Goal: Transaction & Acquisition: Purchase product/service

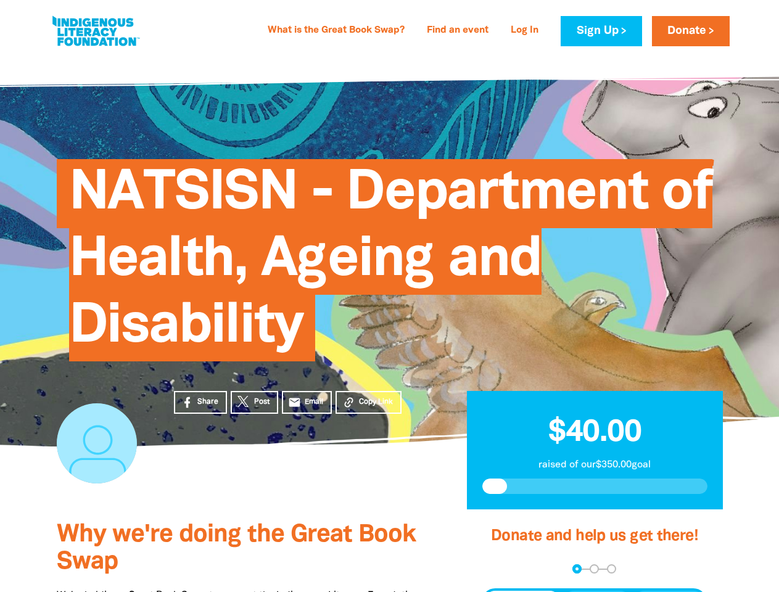
click at [389, 296] on span "NATSISN - Department of Health, Ageing and Disability" at bounding box center [391, 264] width 644 height 193
click at [368, 402] on span "Copy Link" at bounding box center [376, 402] width 34 height 11
click at [499, 570] on div "arrow_back Back Step 1 Step 2 Step 3" at bounding box center [594, 569] width 225 height 9
click at [577, 569] on div "Navigate to step 1 of 3 to enter your donation amount" at bounding box center [577, 569] width 3 height 3
click at [523, 592] on span "Donation frequency" at bounding box center [522, 602] width 77 height 22
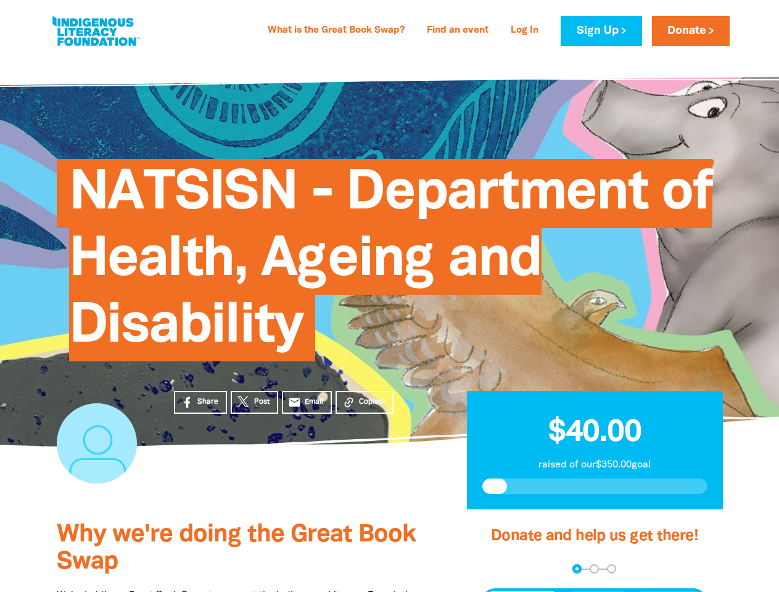
click at [597, 592] on button "Weekly" at bounding box center [597, 602] width 68 height 22
click at [669, 592] on button "Monthly" at bounding box center [669, 602] width 71 height 22
